Goal: Transaction & Acquisition: Purchase product/service

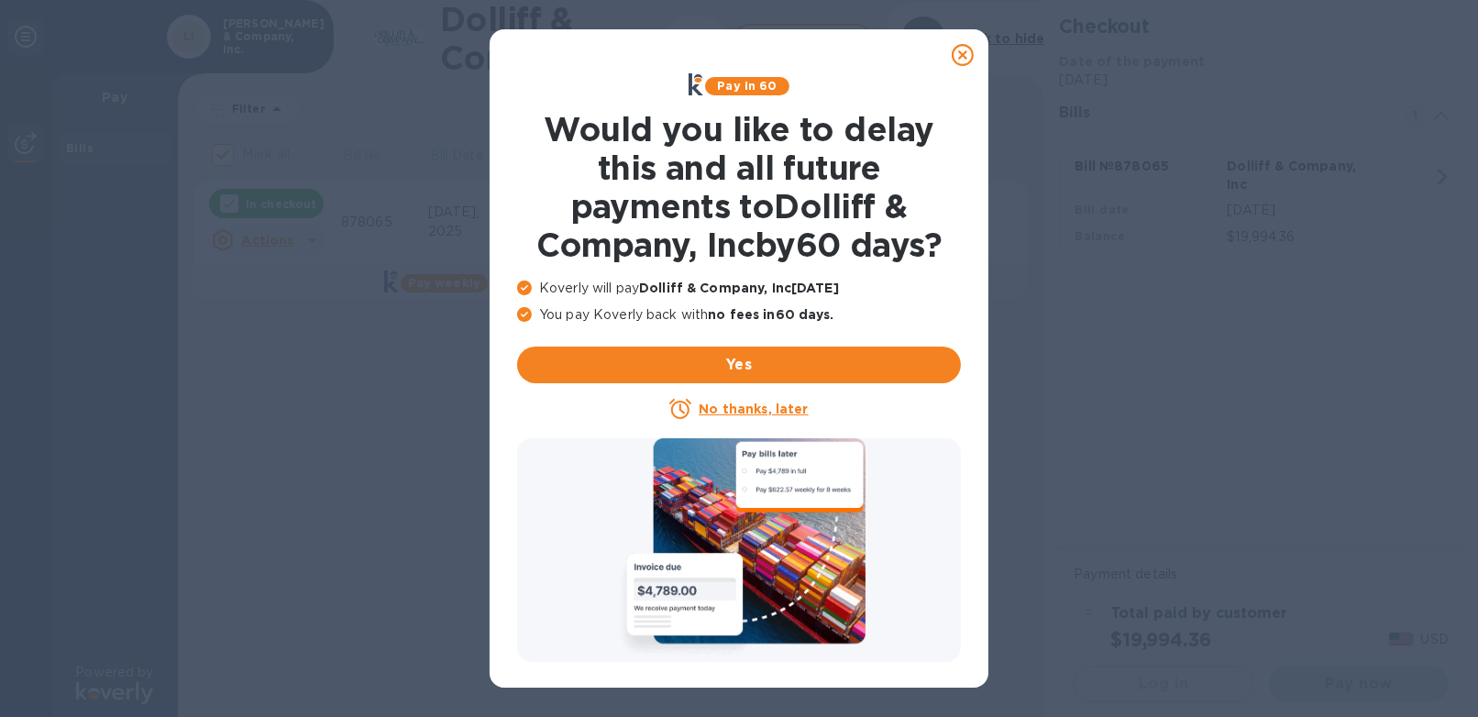
click at [742, 406] on u "No thanks, later" at bounding box center [752, 408] width 109 height 15
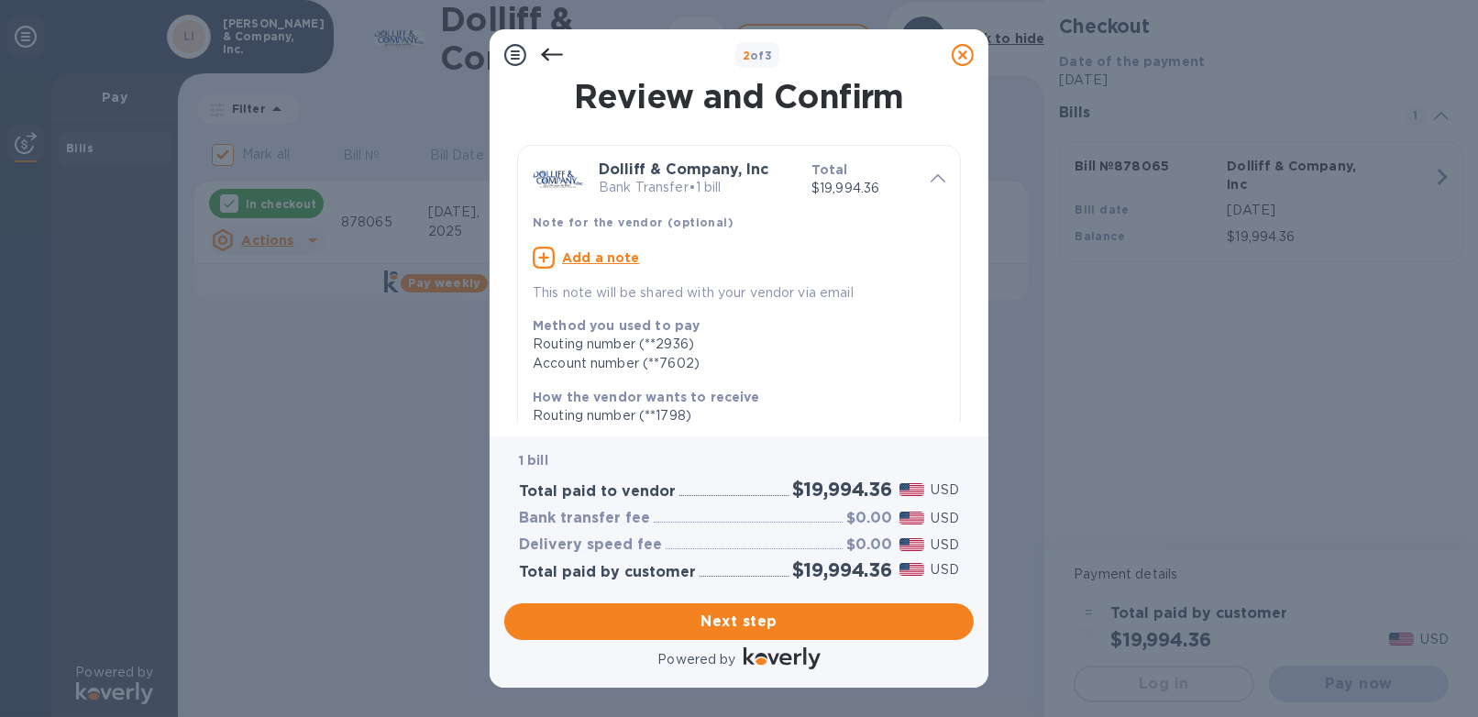
scroll to position [302, 0]
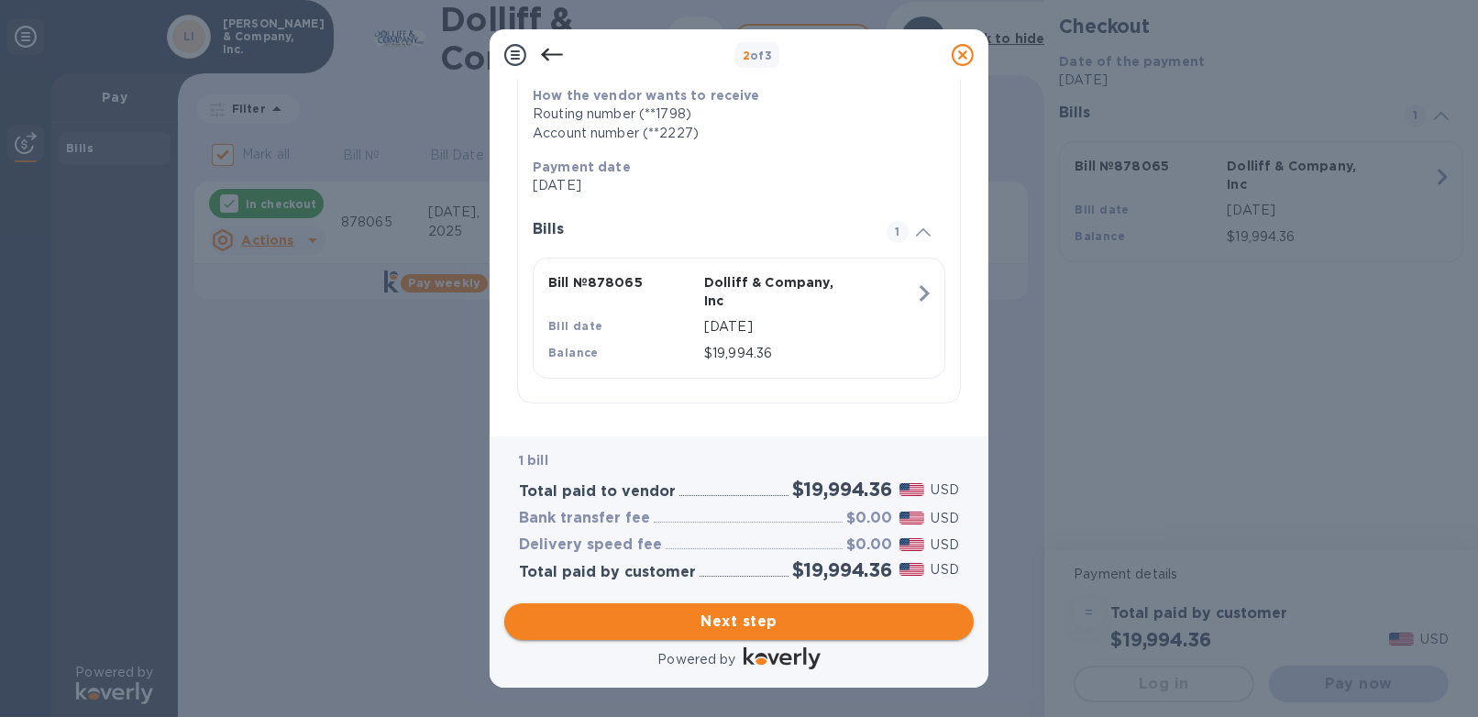
click at [725, 619] on span "Next step" at bounding box center [739, 621] width 440 height 22
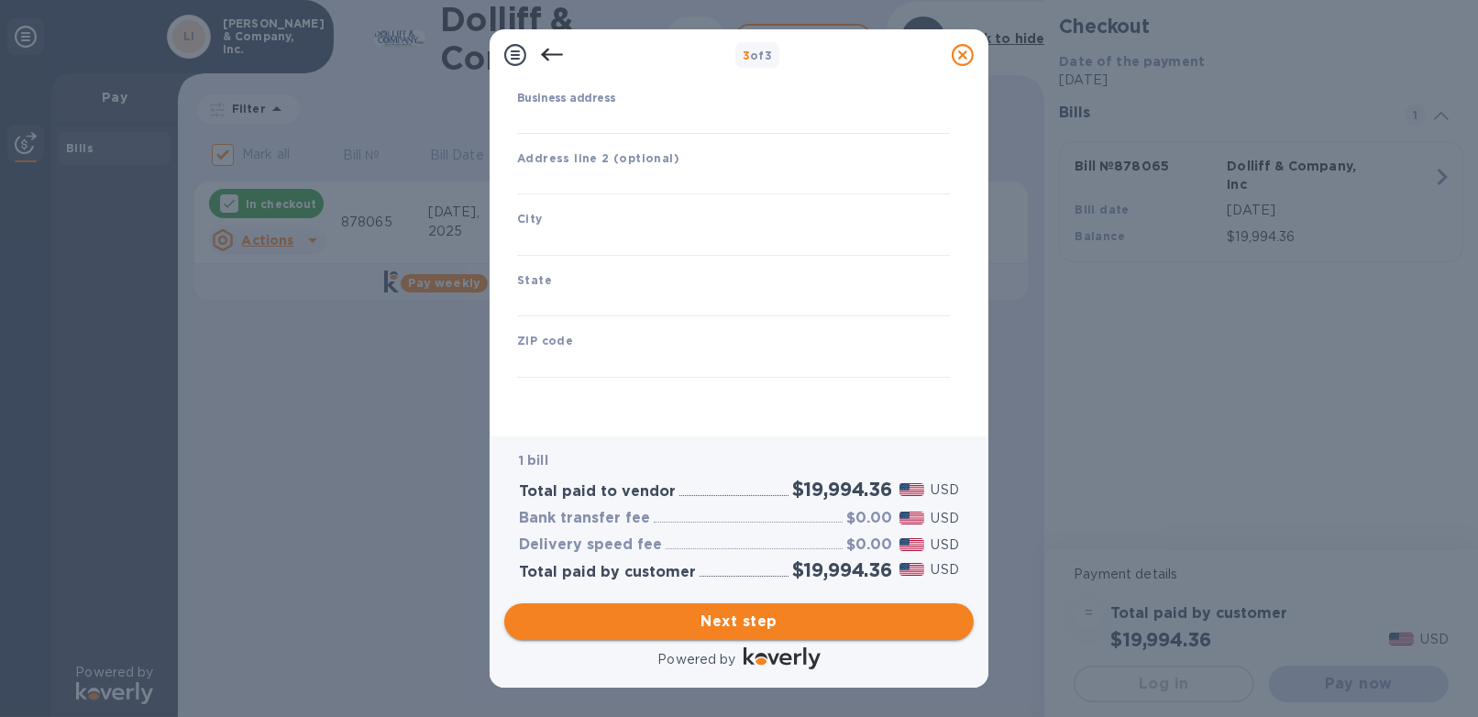
scroll to position [179, 0]
type input "[GEOGRAPHIC_DATA]"
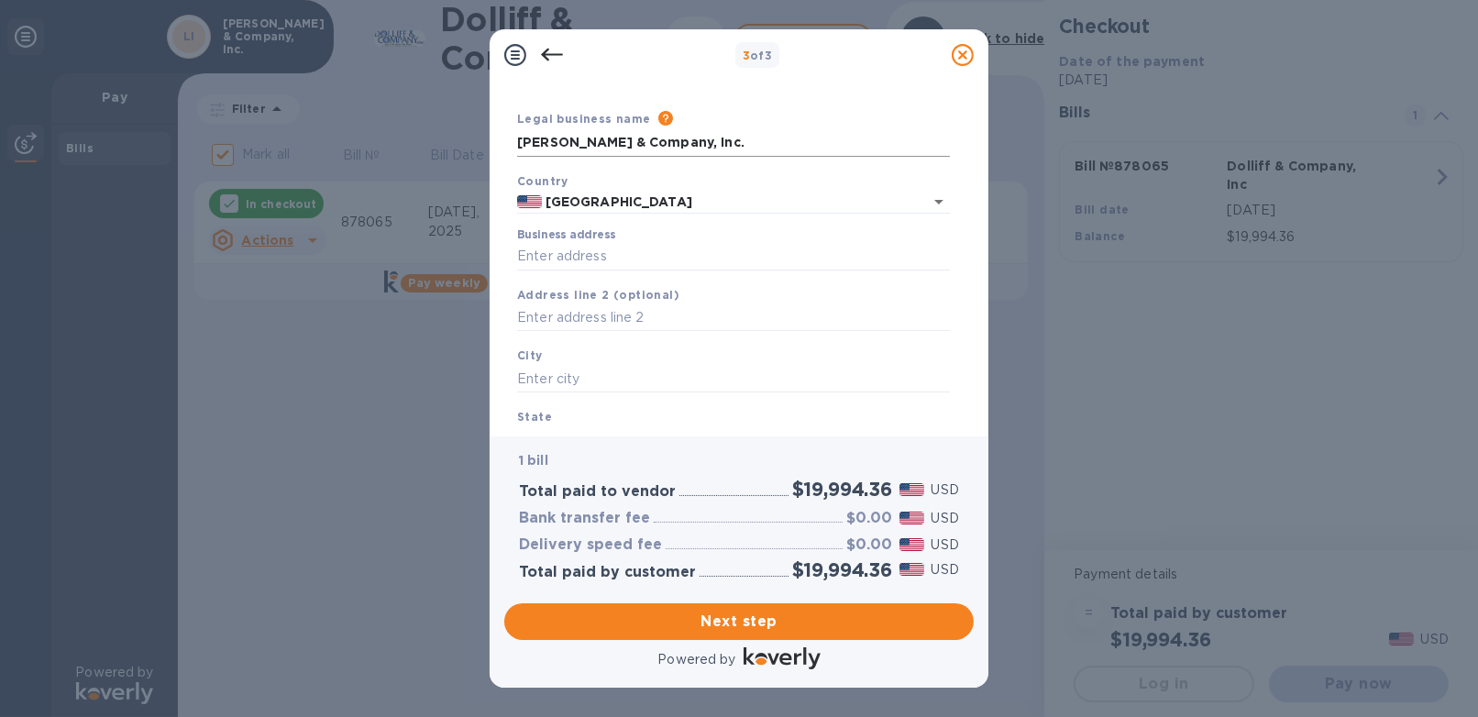
scroll to position [0, 0]
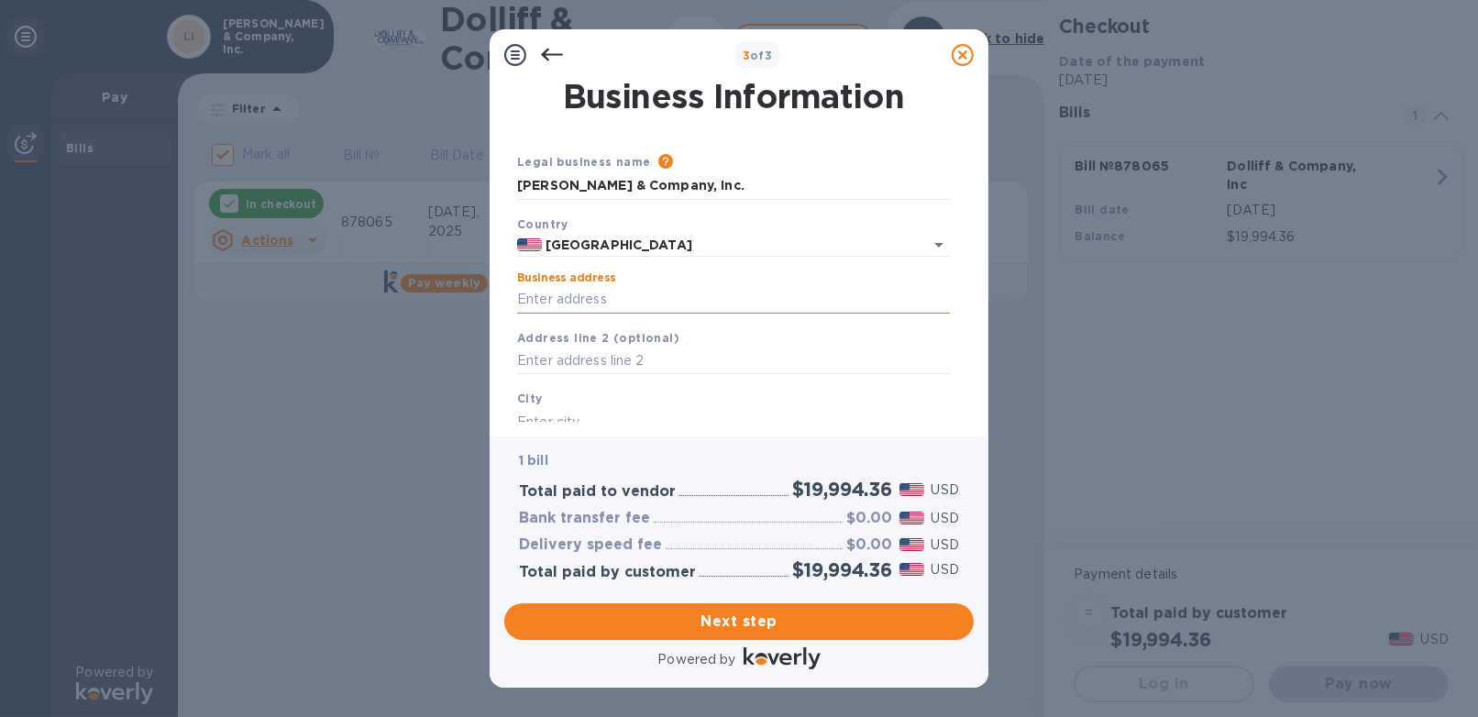
click at [582, 300] on input "Business address" at bounding box center [733, 299] width 433 height 27
type input "[STREET_ADDRESS]"
click at [588, 408] on input "text" at bounding box center [733, 421] width 433 height 27
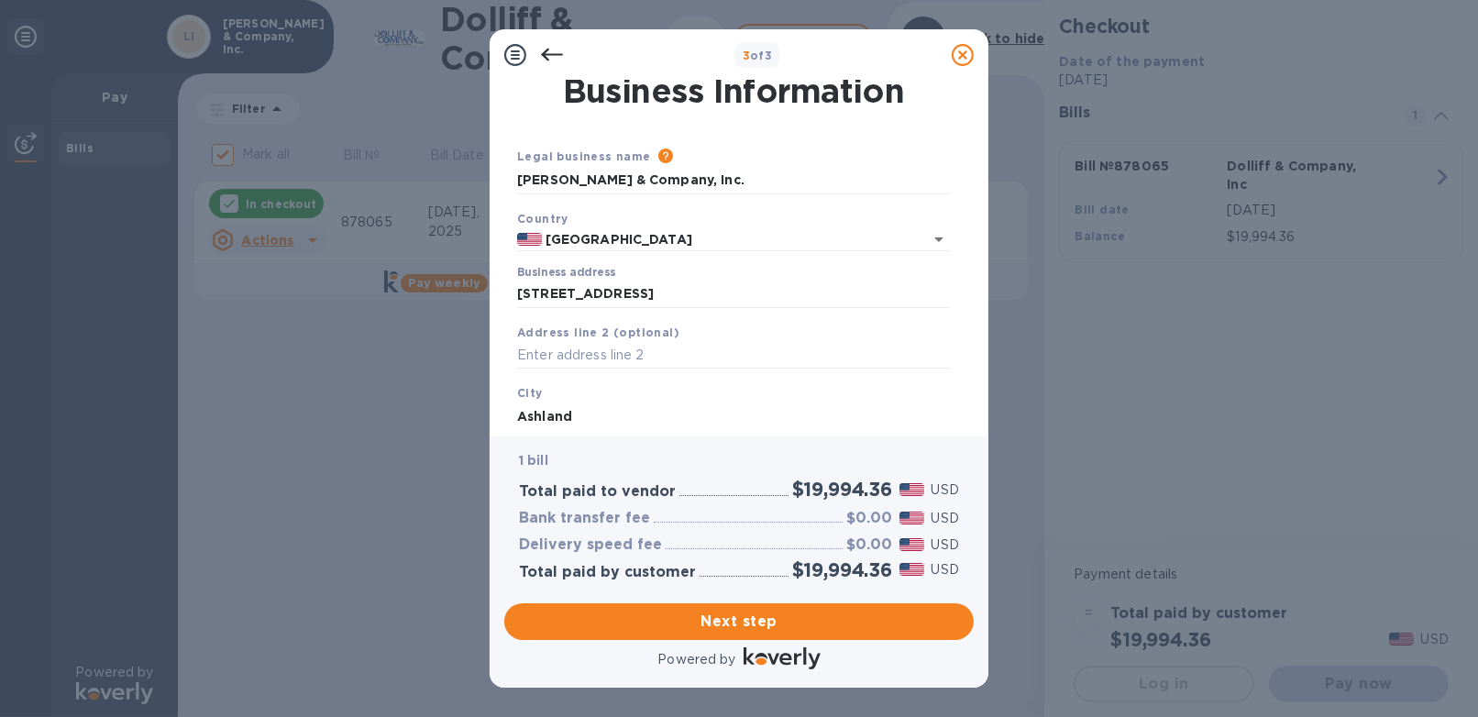
type input "Ashland"
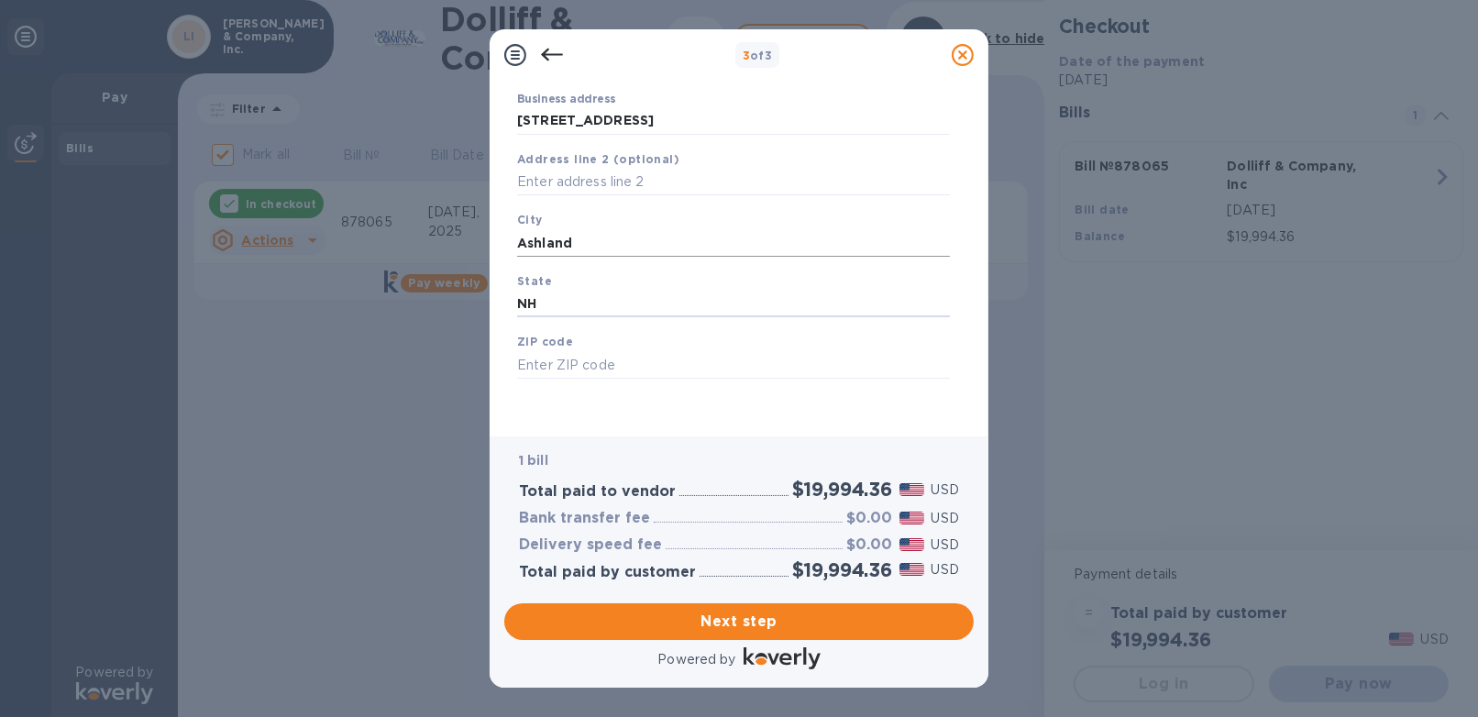
type input "NH"
type input "03217"
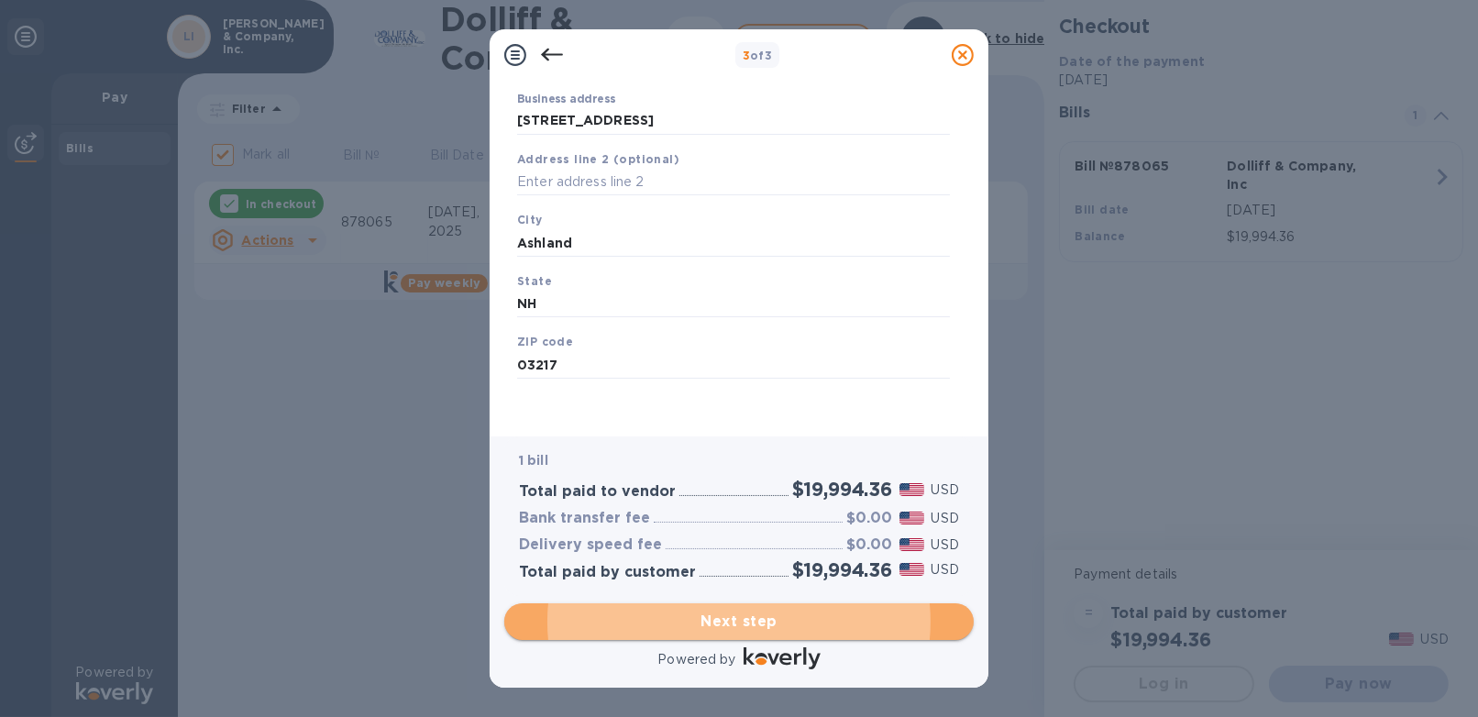
click at [789, 626] on span "Next step" at bounding box center [739, 621] width 440 height 22
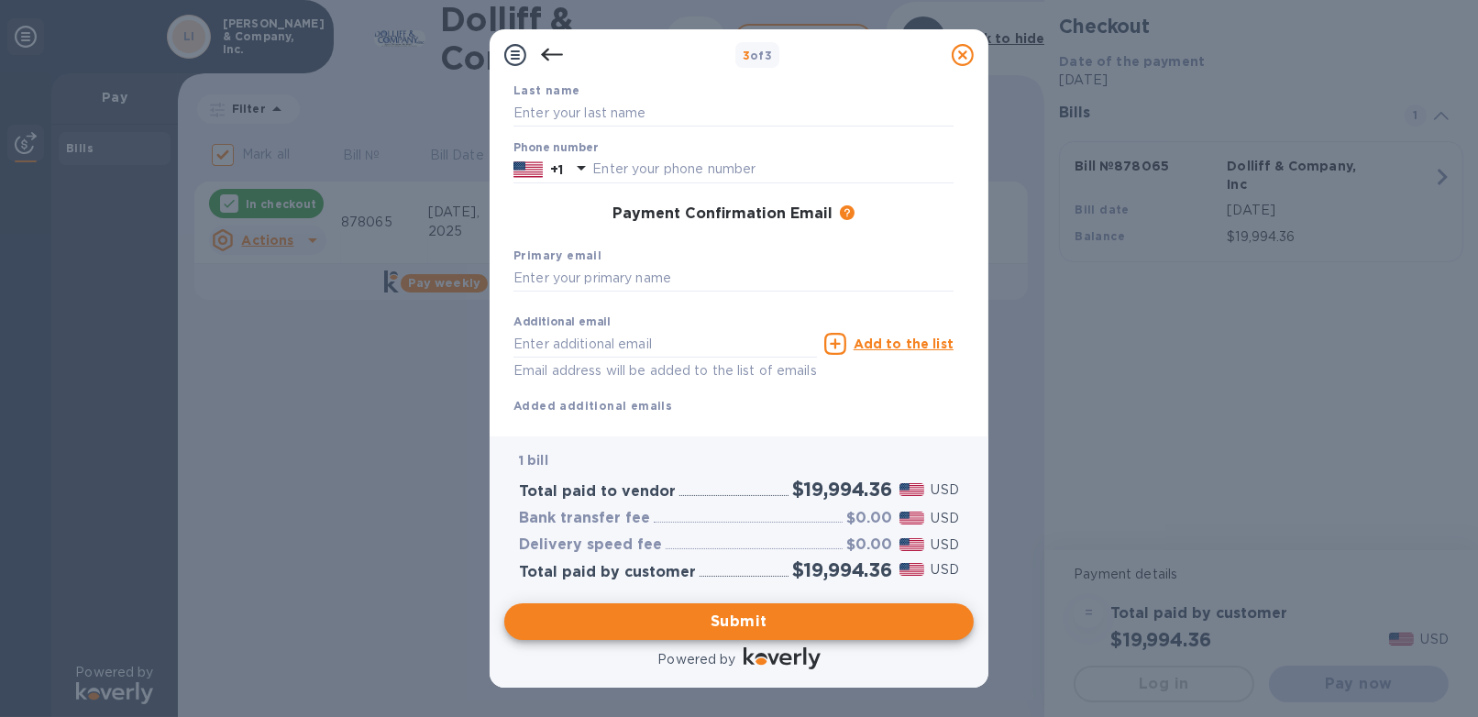
scroll to position [0, 0]
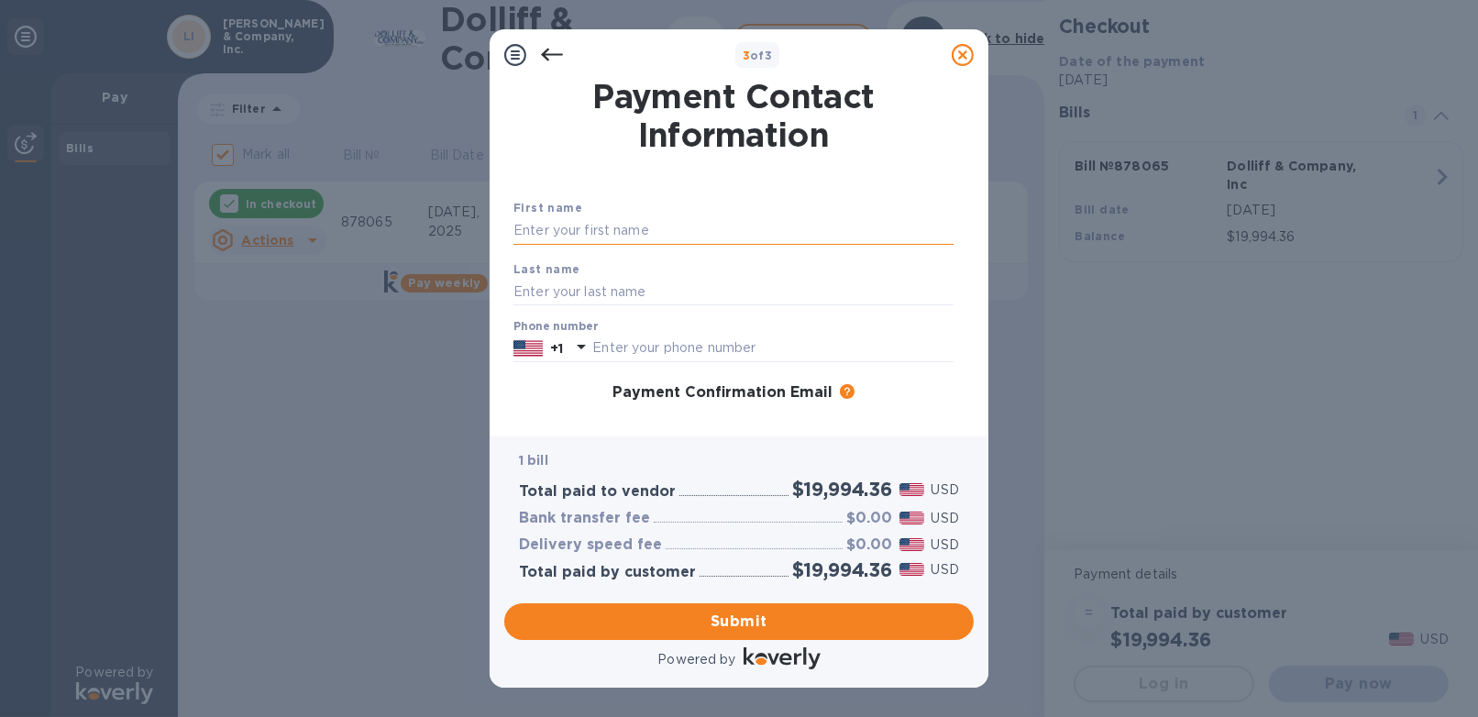
click at [574, 223] on input "text" at bounding box center [733, 230] width 440 height 27
type input "Joy"
type input "[PERSON_NAME]"
type input "0"
type input "6034816374"
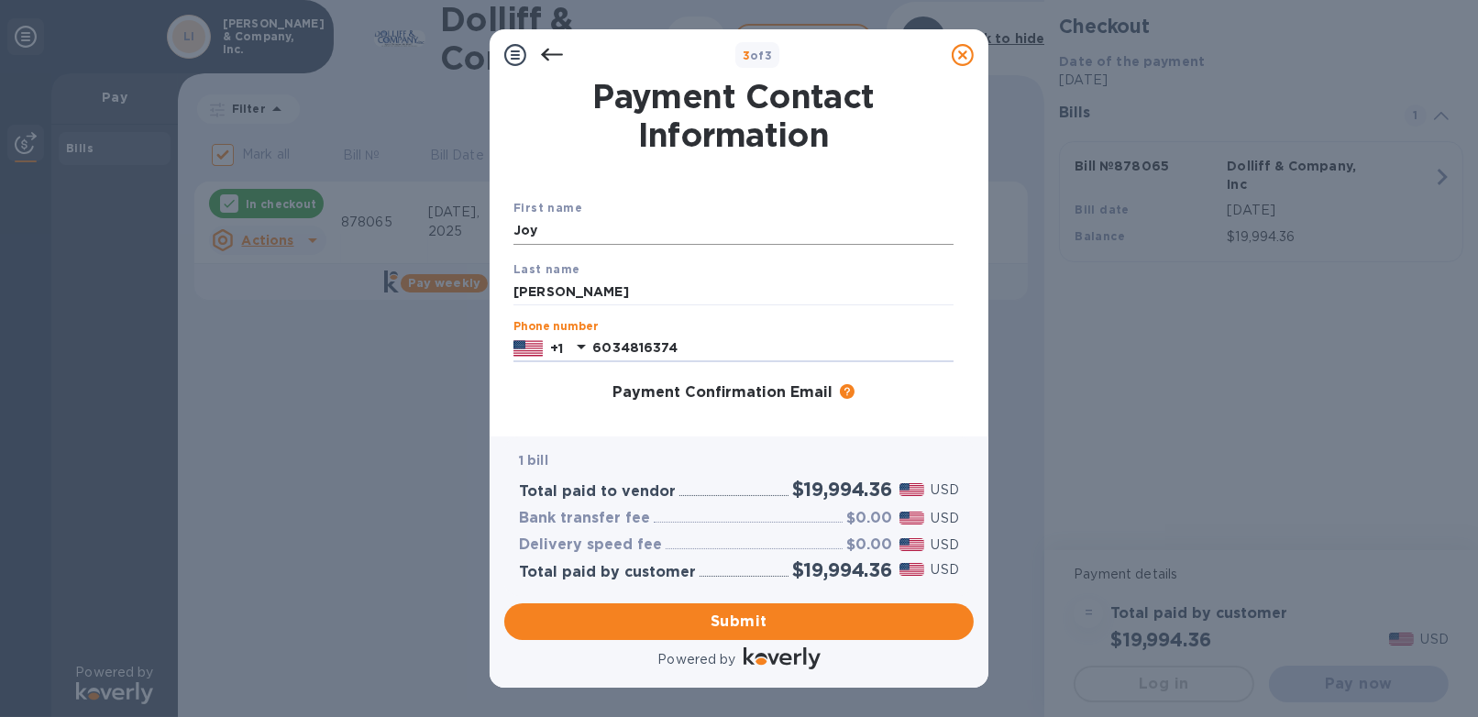
scroll to position [205, 0]
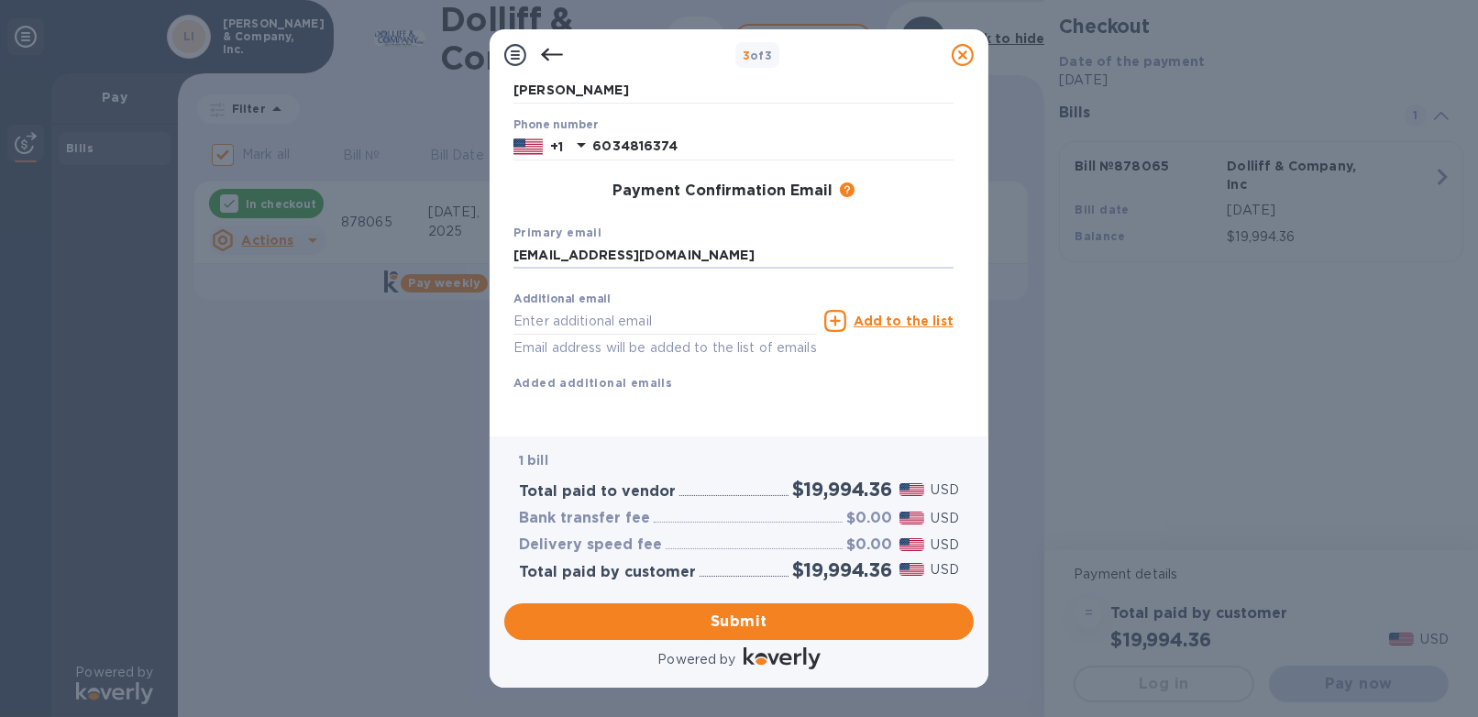
type input "[EMAIL_ADDRESS][DOMAIN_NAME]"
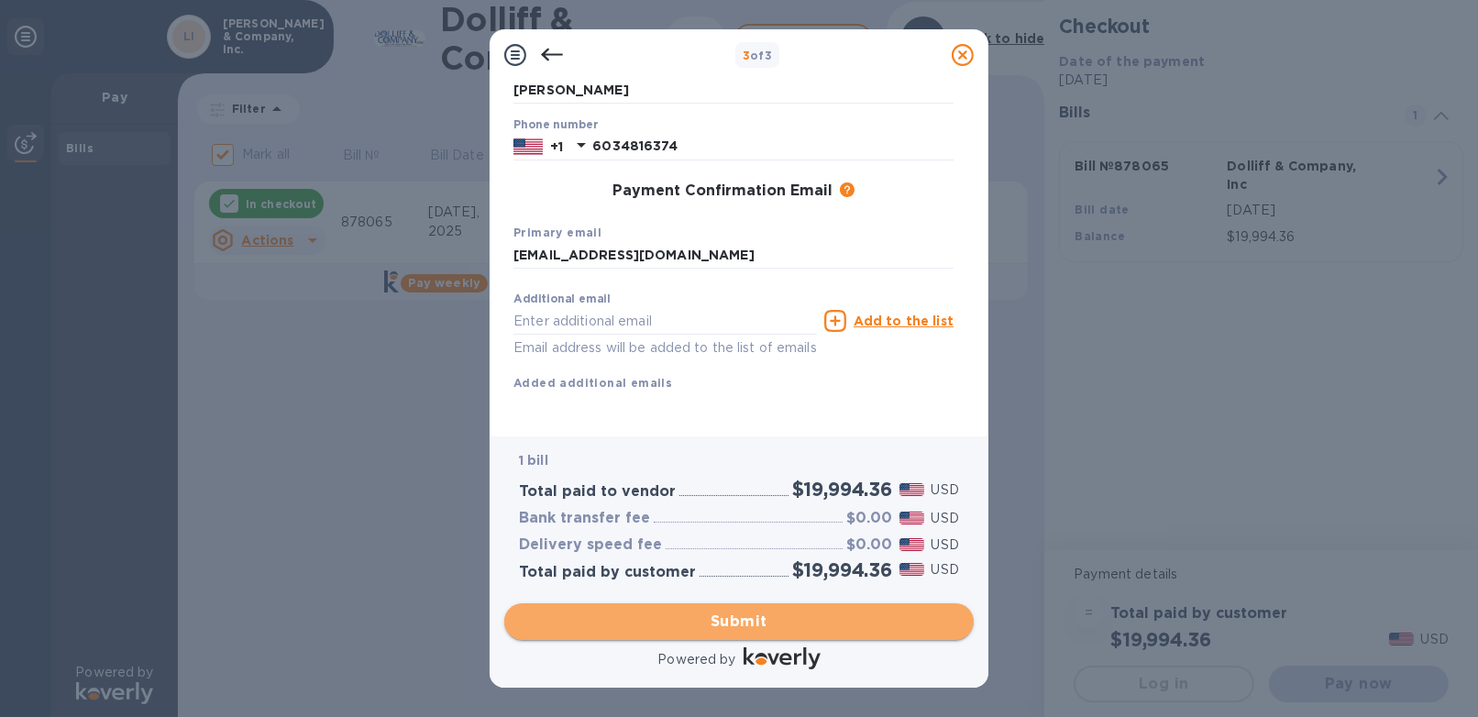
click at [754, 618] on span "Submit" at bounding box center [739, 621] width 440 height 22
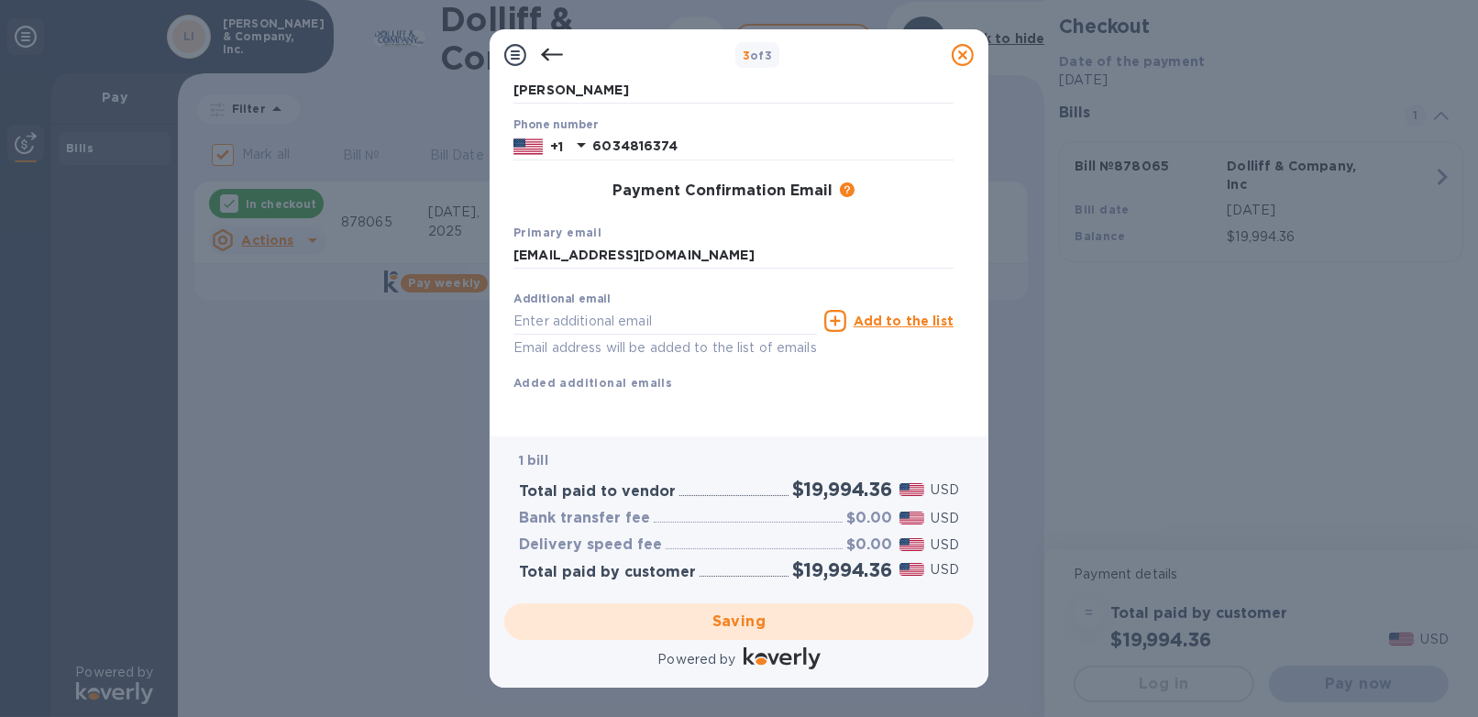
checkbox input "false"
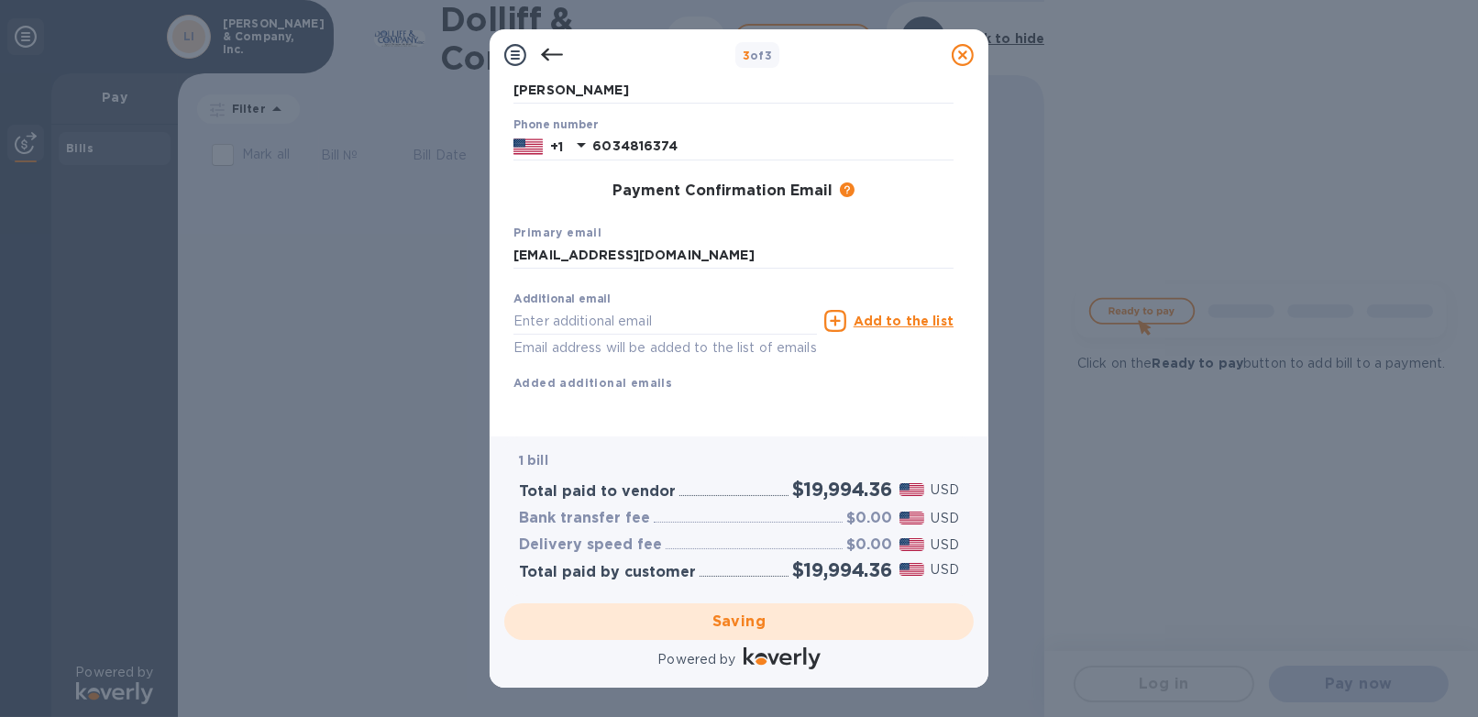
scroll to position [0, 0]
